Goal: Transaction & Acquisition: Book appointment/travel/reservation

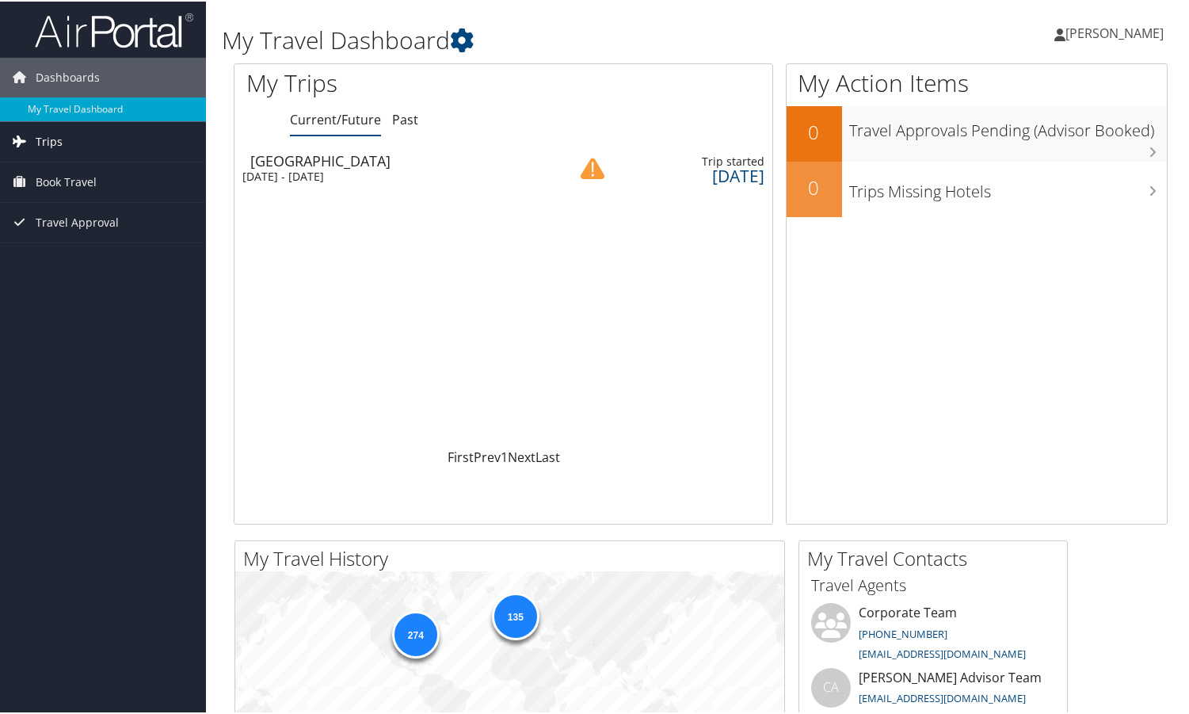
click at [51, 142] on span "Trips" at bounding box center [49, 140] width 27 height 40
click at [74, 243] on span "Book Travel" at bounding box center [66, 252] width 61 height 40
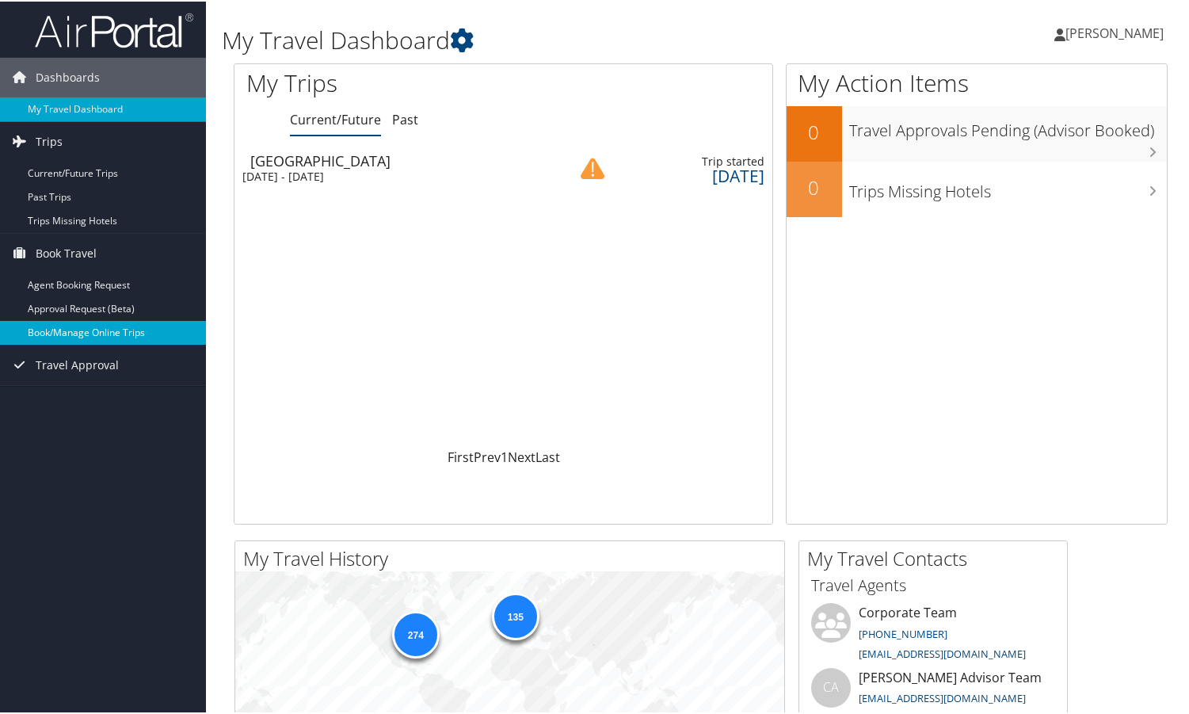
click at [120, 334] on link "Book/Manage Online Trips" at bounding box center [103, 331] width 206 height 24
